Goal: Information Seeking & Learning: Learn about a topic

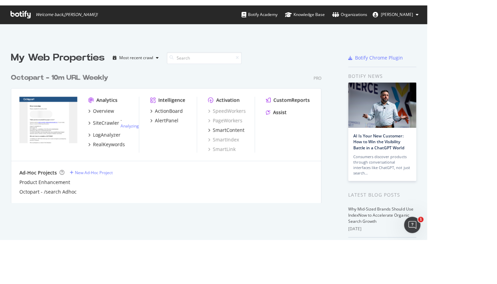
scroll to position [5, 5]
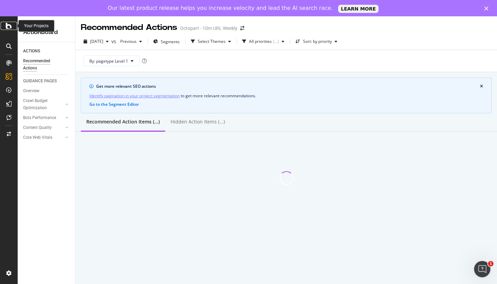
click at [9, 25] on icon at bounding box center [9, 26] width 6 height 8
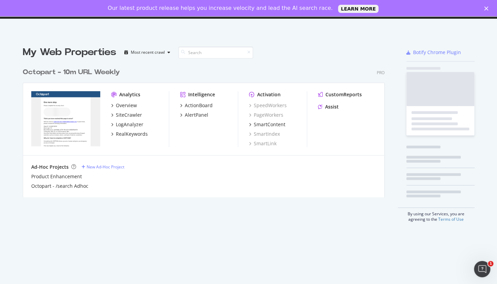
scroll to position [279, 487]
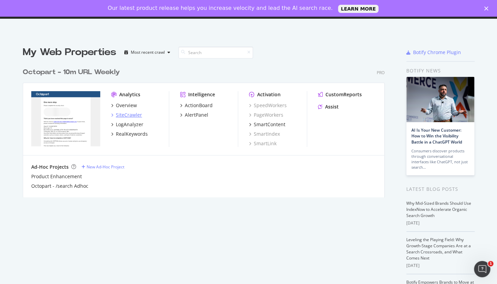
click at [135, 116] on div "SiteCrawler" at bounding box center [129, 114] width 26 height 7
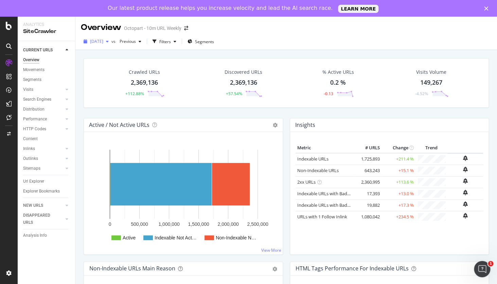
click at [103, 41] on span "[DATE]" at bounding box center [96, 41] width 13 height 6
click at [228, 66] on div "Discovered URLs 2,369,136 +57.54%" at bounding box center [243, 82] width 52 height 35
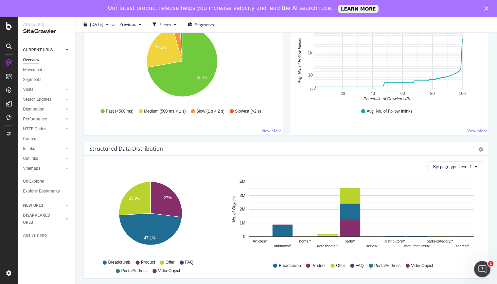
scroll to position [702, 0]
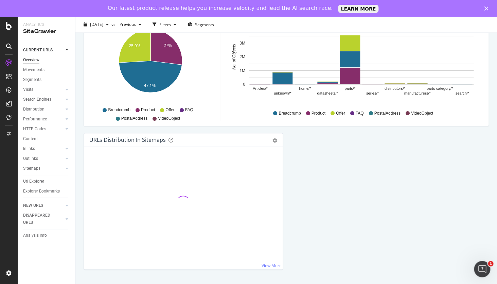
drag, startPoint x: 282, startPoint y: 67, endPoint x: 283, endPoint y: 116, distance: 49.6
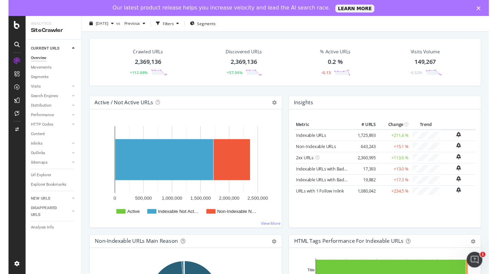
scroll to position [0, 0]
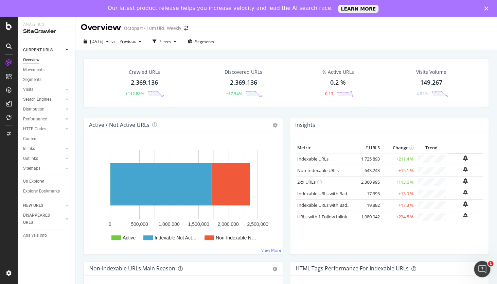
drag, startPoint x: 284, startPoint y: 146, endPoint x: 280, endPoint y: 101, distance: 45.4
